Goal: Book appointment/travel/reservation

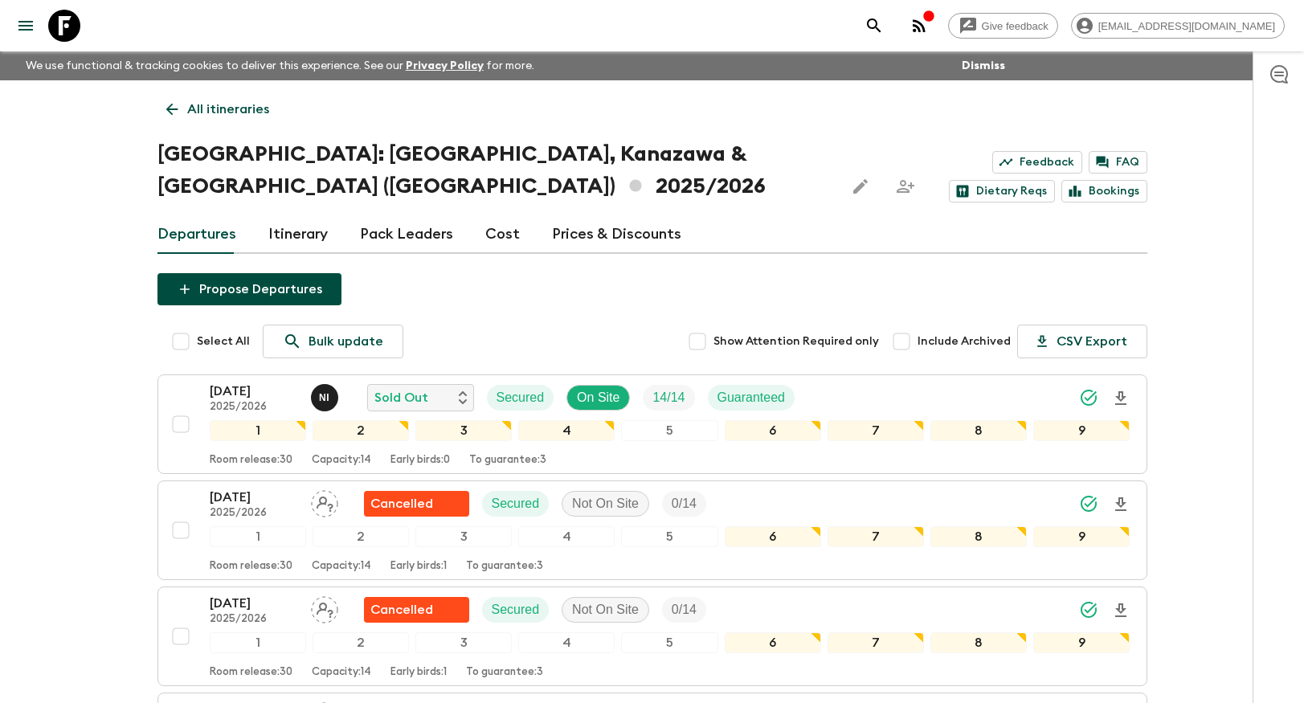
scroll to position [38, 0]
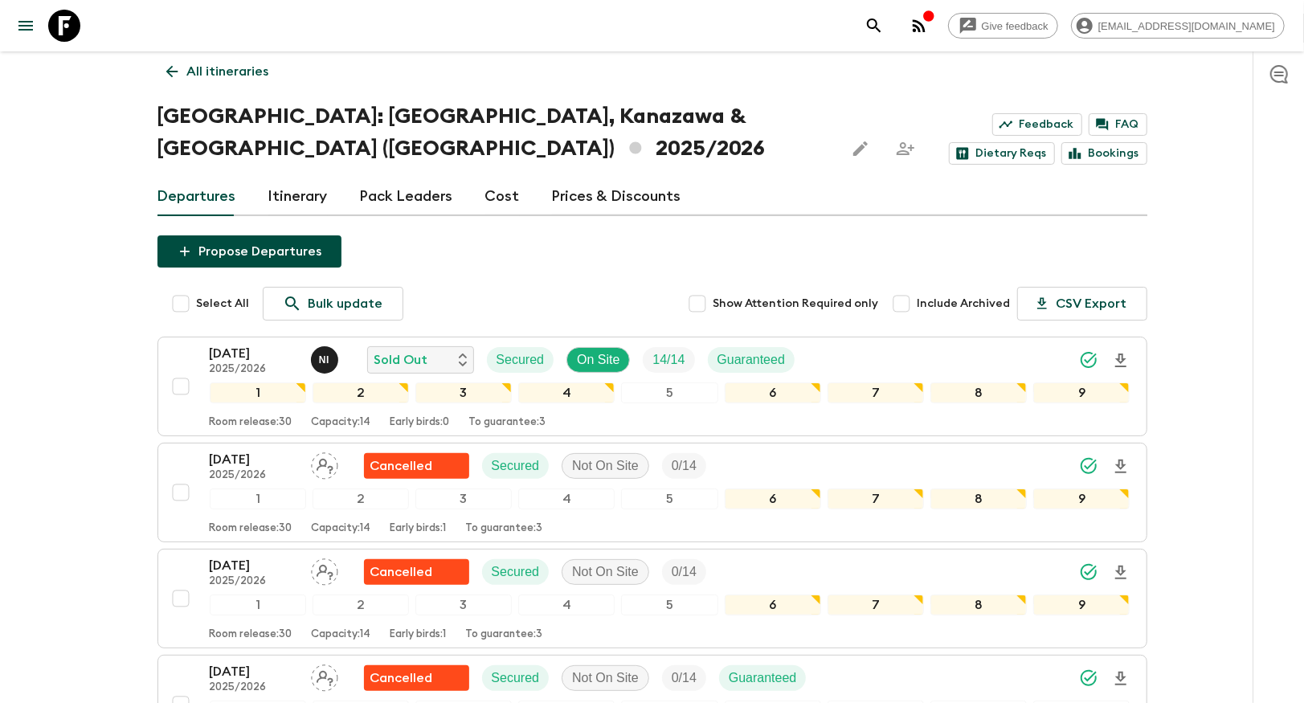
click at [72, 25] on icon at bounding box center [64, 26] width 32 height 32
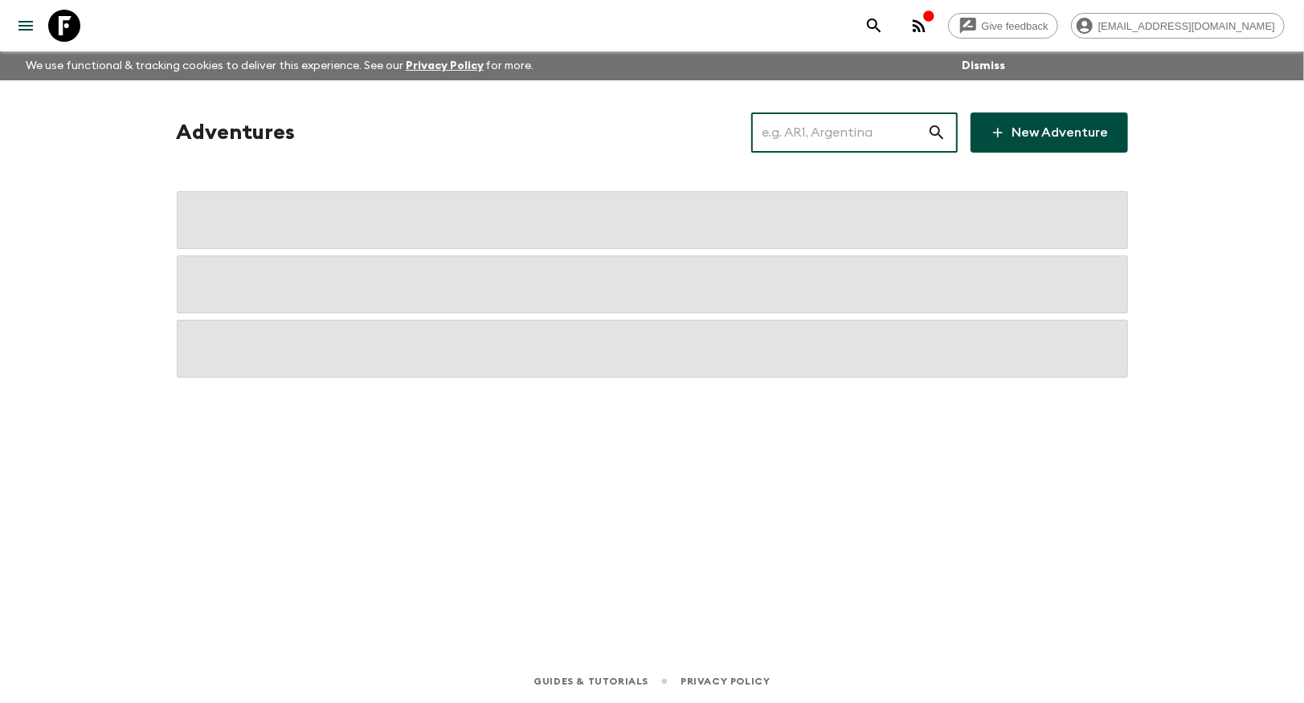
click at [819, 133] on input "text" at bounding box center [839, 132] width 176 height 45
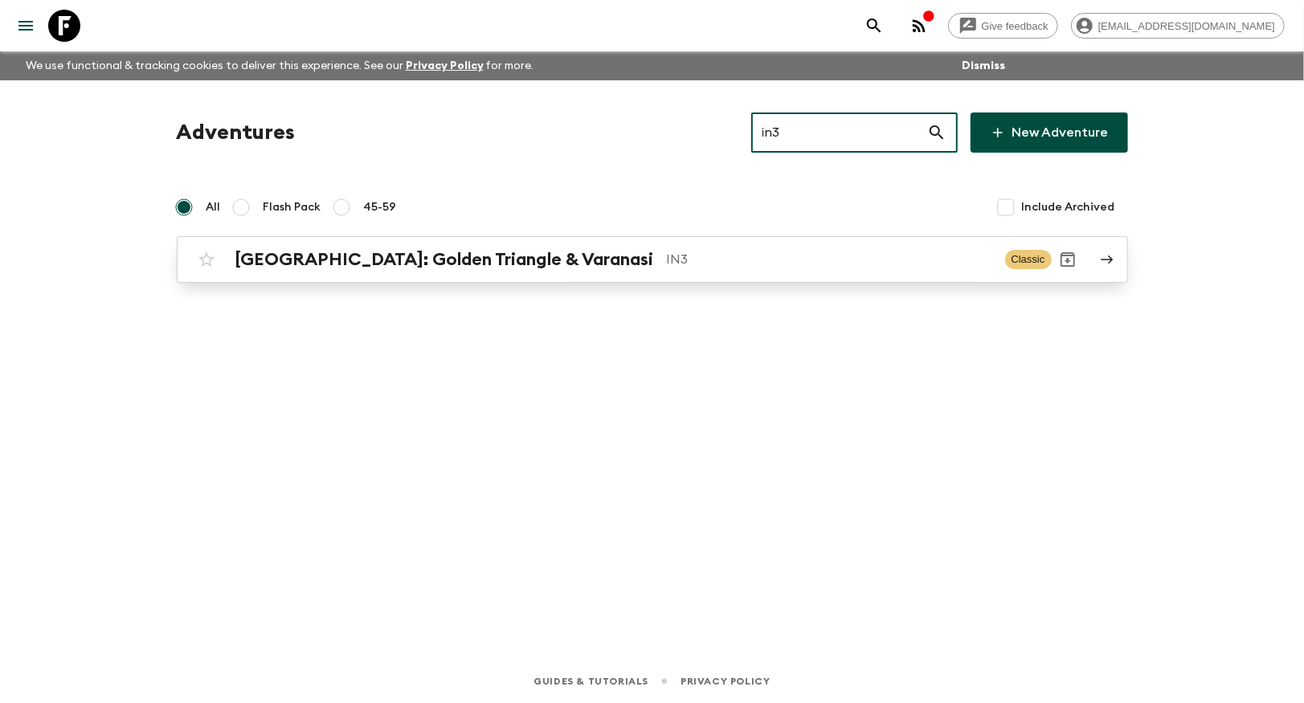
type input "in3"
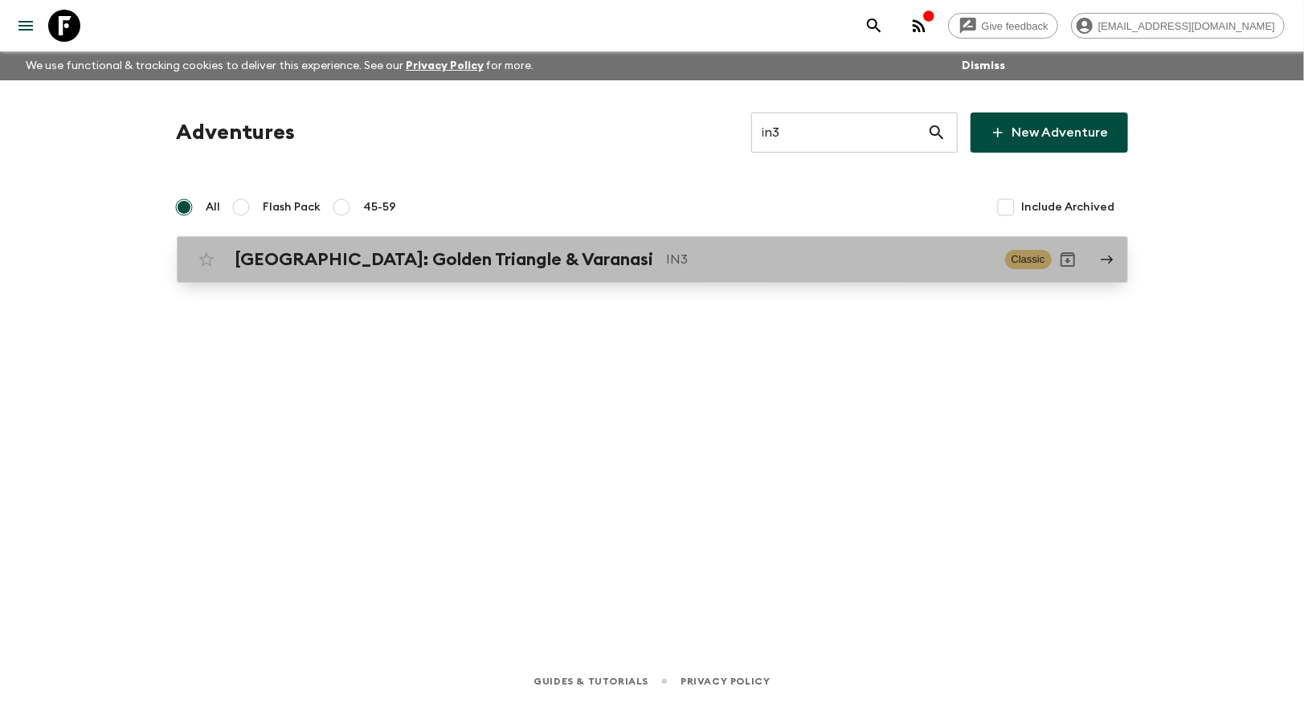
click at [486, 272] on div "[GEOGRAPHIC_DATA]: Golden Triangle & Varanasi IN3 Classic" at bounding box center [620, 259] width 861 height 32
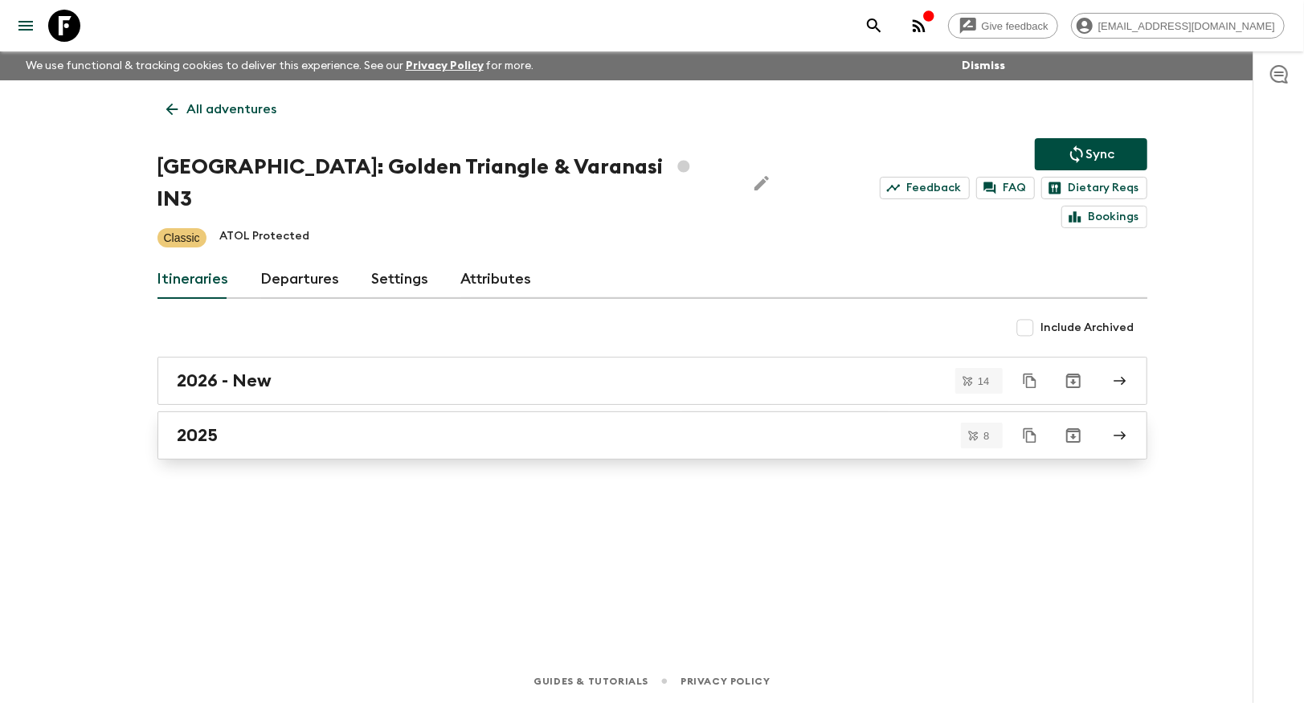
click at [273, 425] on div "2025" at bounding box center [636, 435] width 919 height 21
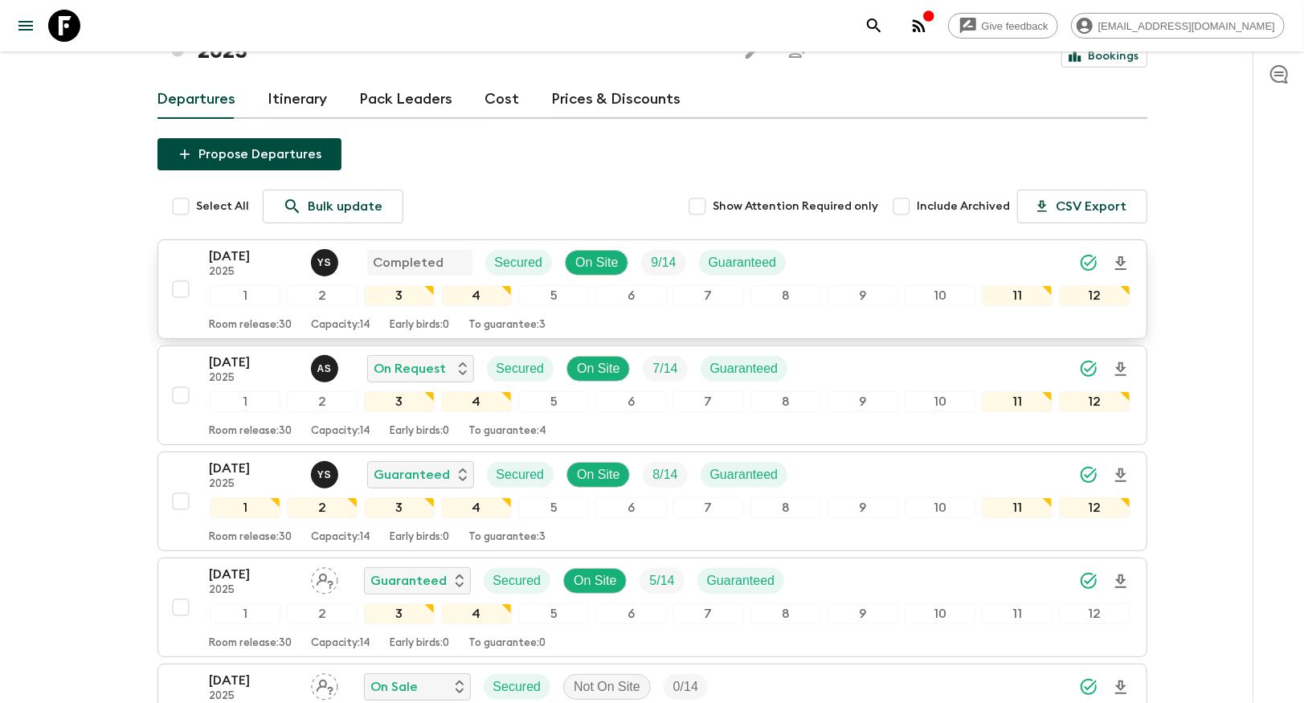
scroll to position [139, 0]
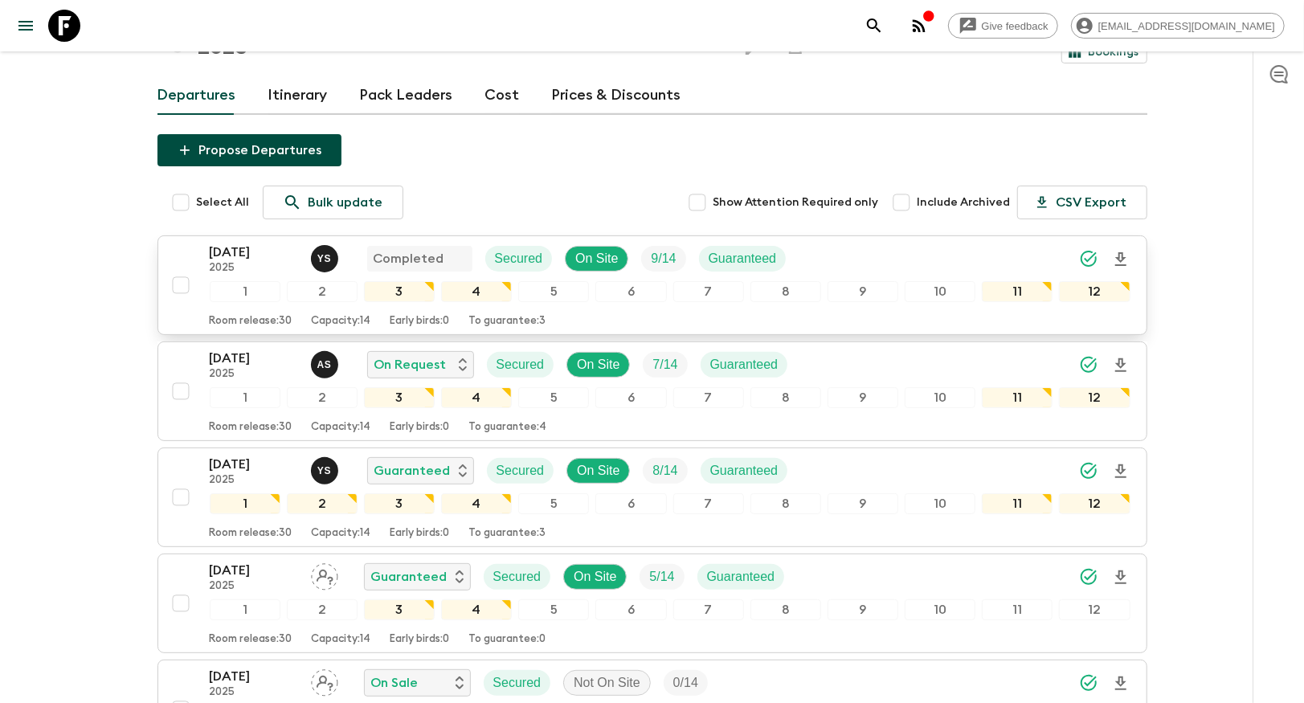
click at [239, 243] on p "[DATE]" at bounding box center [254, 252] width 88 height 19
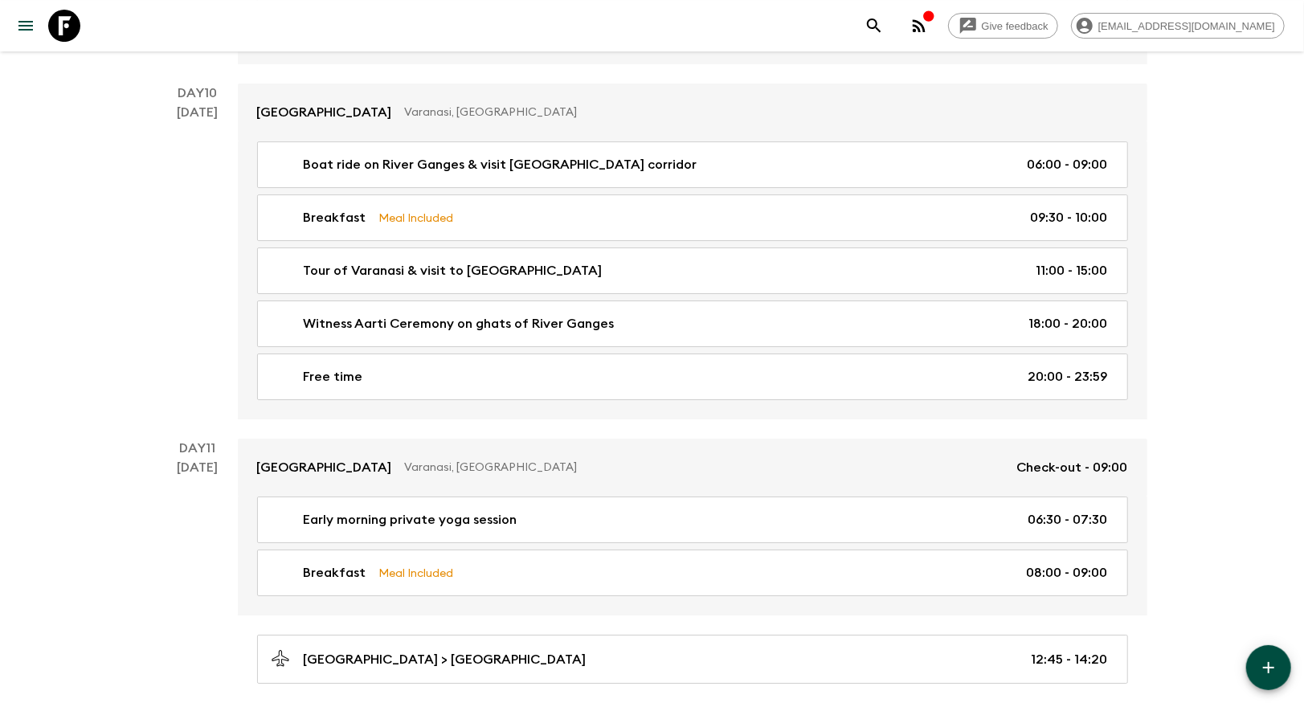
scroll to position [3931, 0]
